Goal: Task Accomplishment & Management: Manage account settings

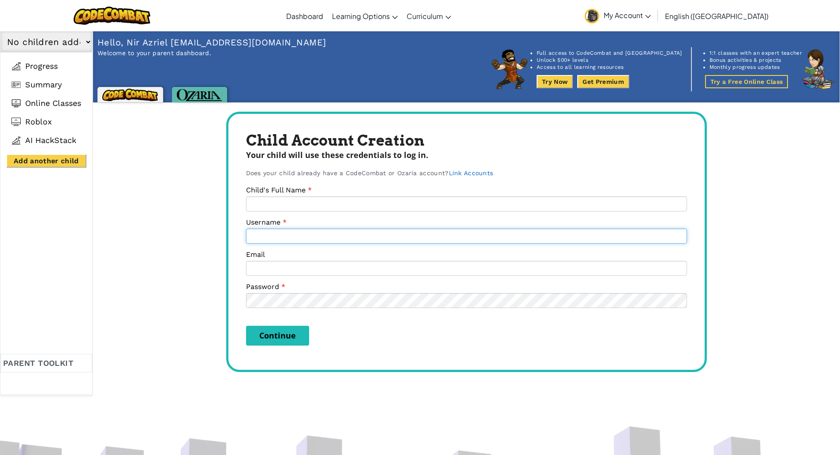
type input "[EMAIL_ADDRESS][DOMAIN_NAME]"
click at [651, 18] on span "My Account" at bounding box center [627, 15] width 47 height 9
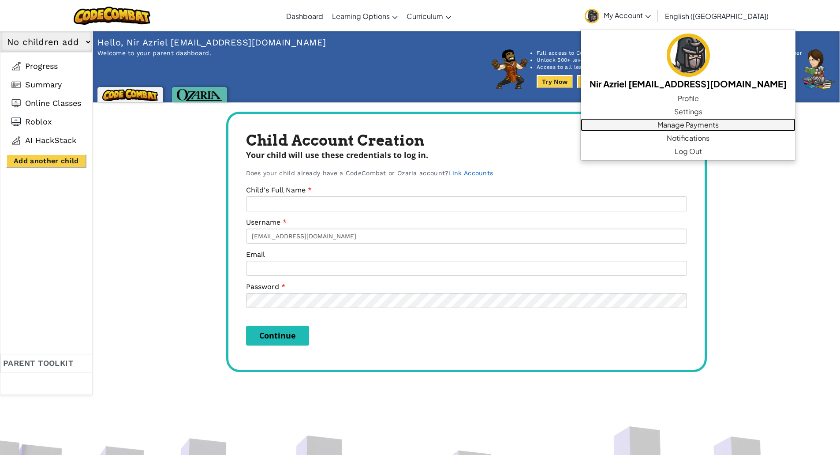
click at [703, 124] on link "Manage Payments" at bounding box center [688, 124] width 215 height 13
